Goal: Task Accomplishment & Management: Manage account settings

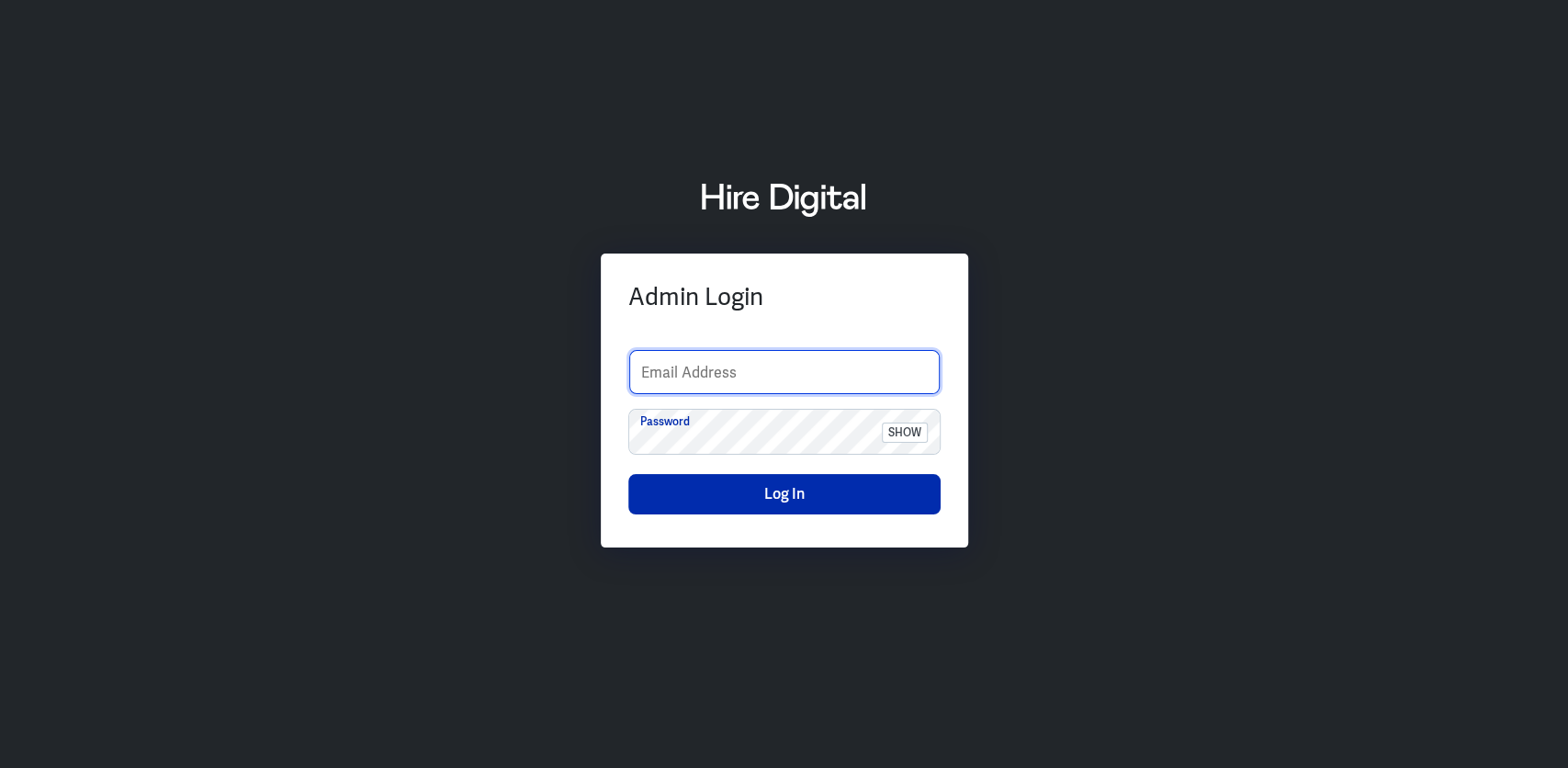
type input "sarah.jimeno.contentco@gmail.com"
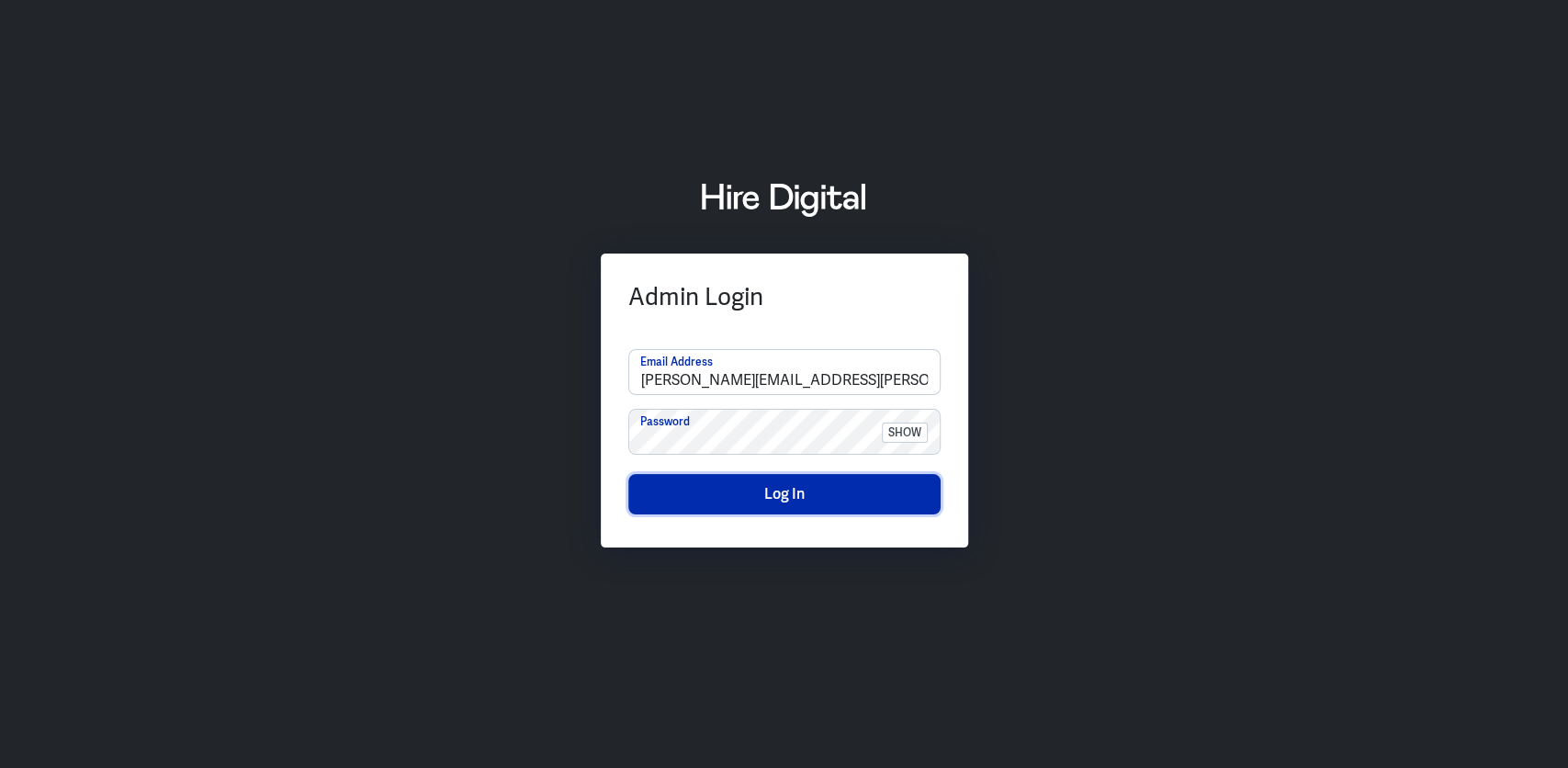
click at [767, 512] on button "Log In" at bounding box center [784, 494] width 312 height 40
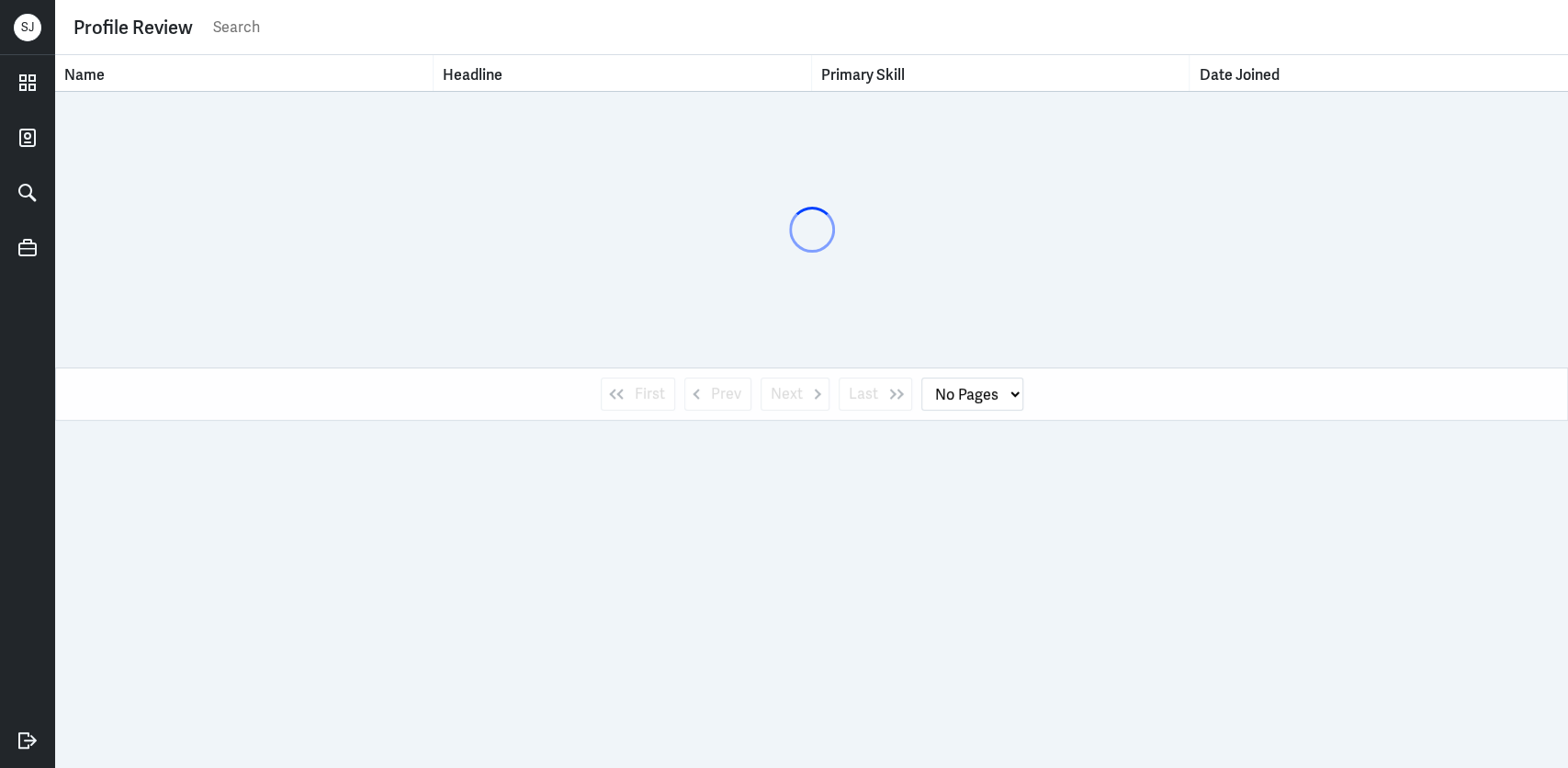
select select "1"
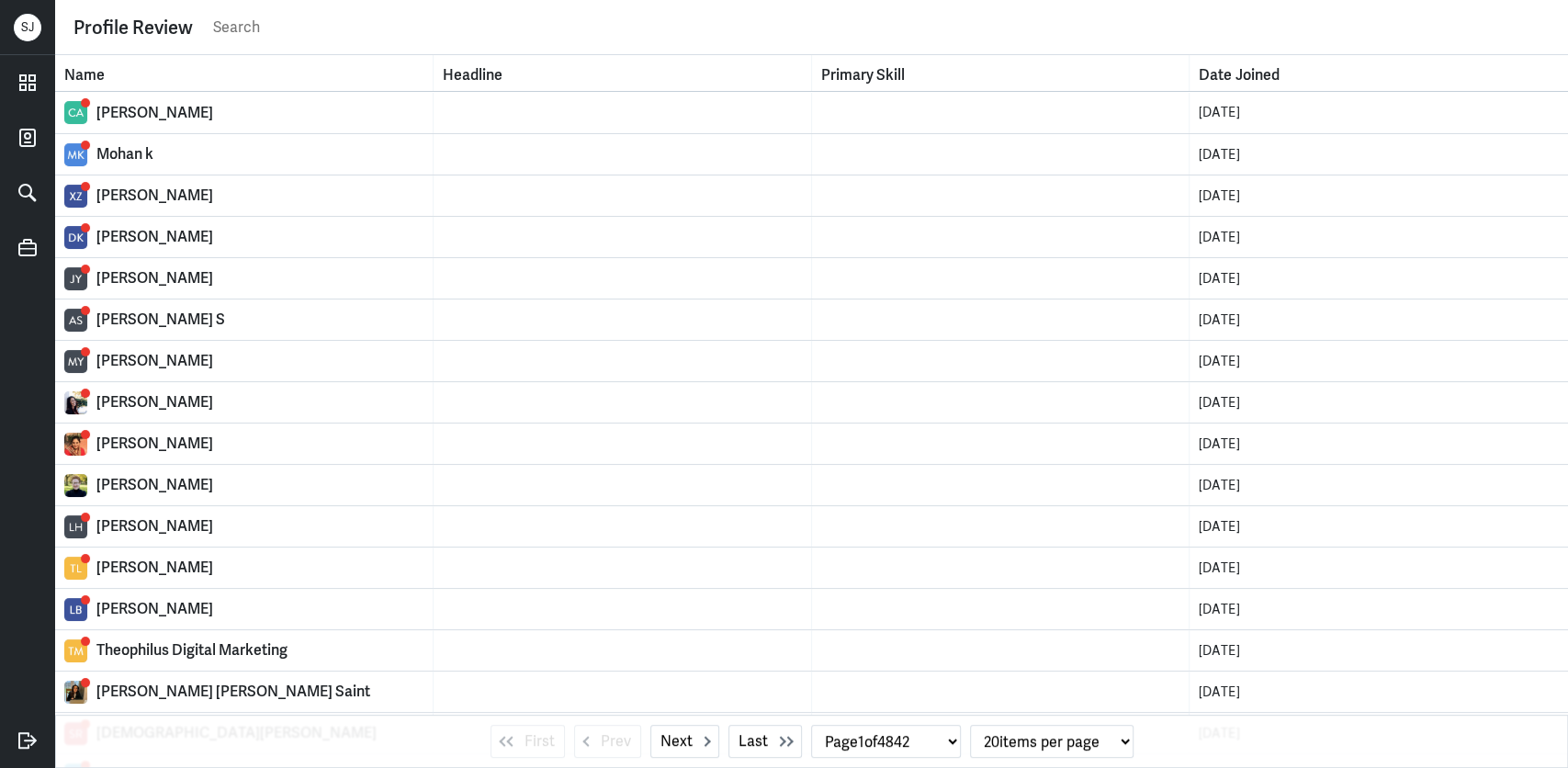
click at [259, 26] on input "text" at bounding box center [880, 28] width 1338 height 28
type input "[PERSON_NAME]"
select select "0"
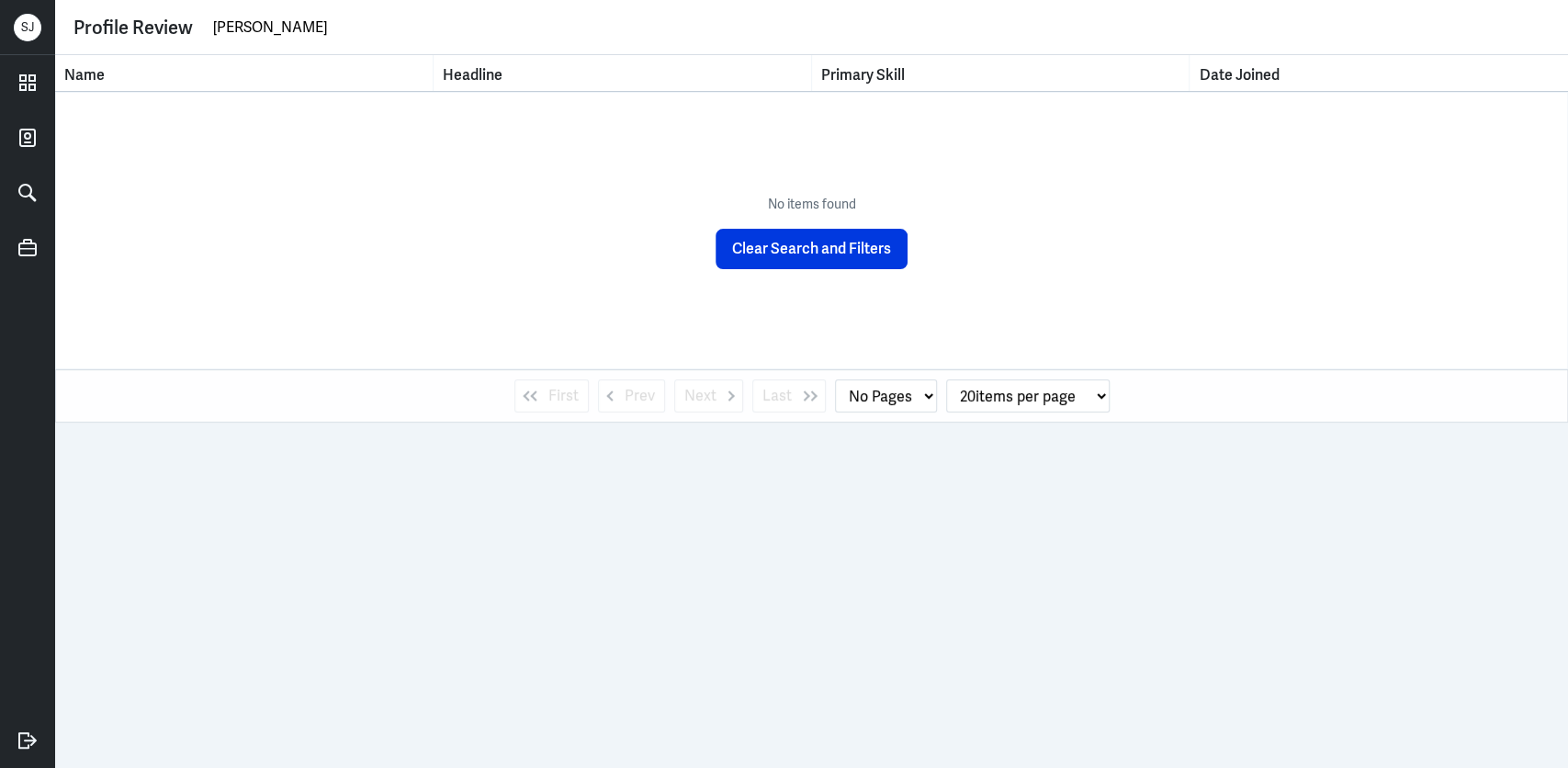
drag, startPoint x: 280, startPoint y: 20, endPoint x: 177, endPoint y: 31, distance: 103.6
click at [177, 31] on div "Profile Review [PERSON_NAME]" at bounding box center [812, 28] width 1477 height 28
type input "[PERSON_NAME]"
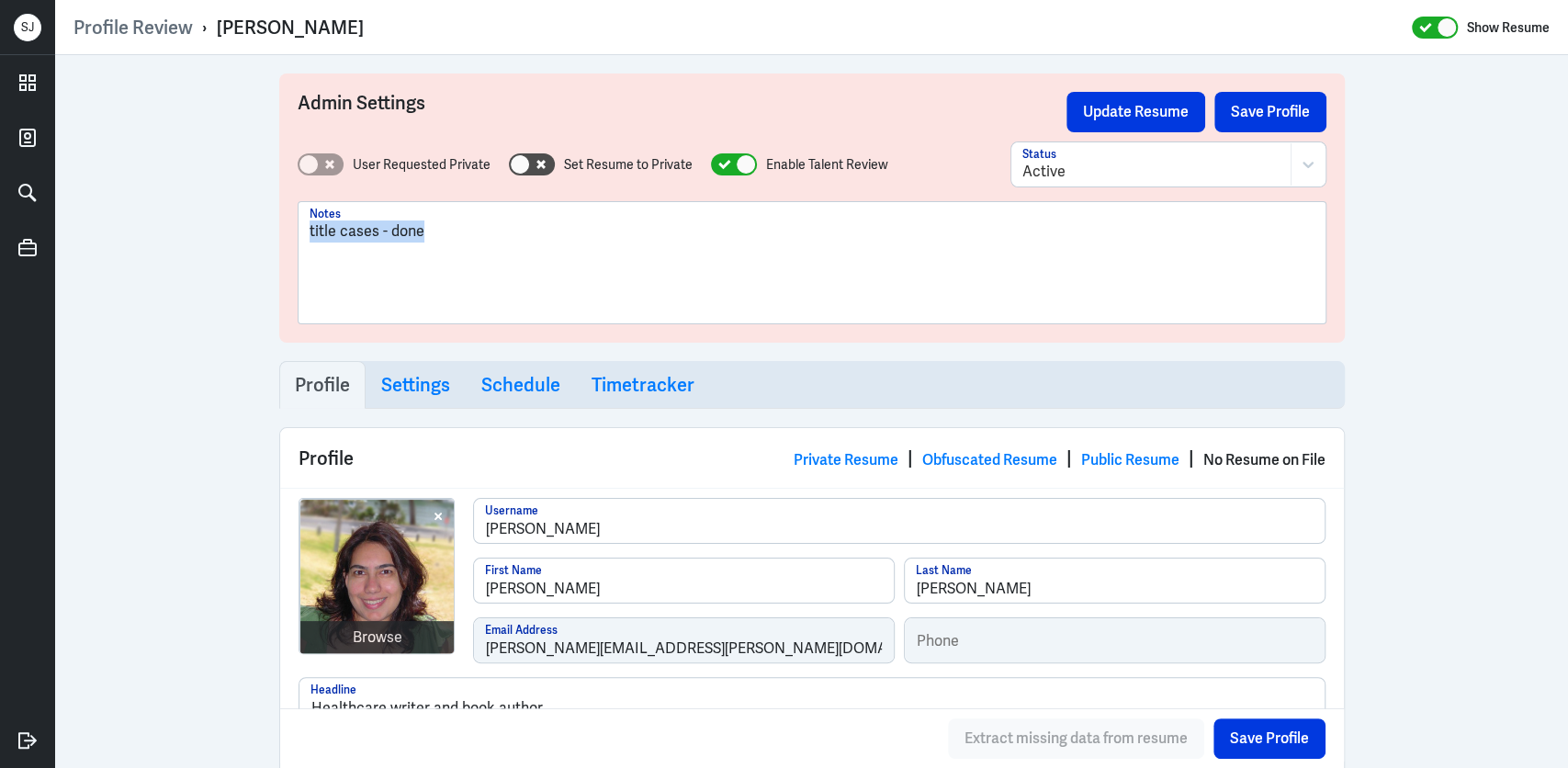
drag, startPoint x: 245, startPoint y: 234, endPoint x: 231, endPoint y: 234, distance: 14.0
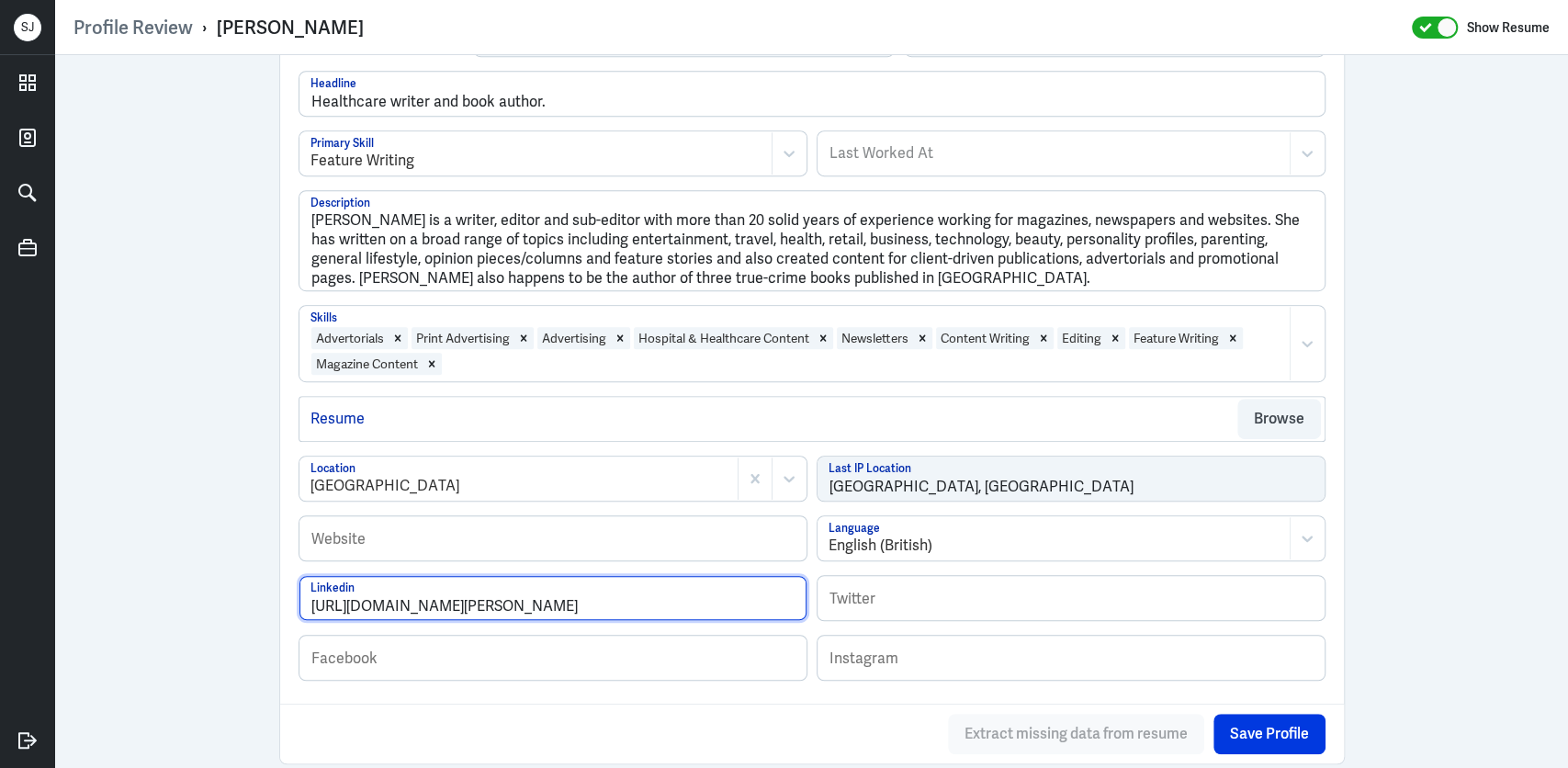
click at [604, 593] on input "https://www.linkedin.com/in/balvinder-sandhu-56133482" at bounding box center [552, 597] width 507 height 44
